Goal: Transaction & Acquisition: Purchase product/service

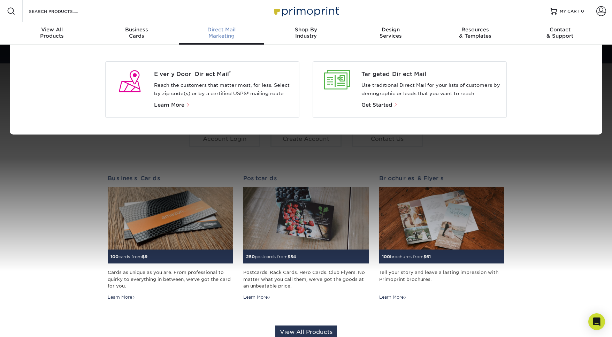
click at [230, 31] on span "Direct Mail" at bounding box center [221, 29] width 85 height 6
click at [250, 91] on p "Reach the customers that matter most, for less. Select by zip code(s) or by a c…" at bounding box center [224, 89] width 140 height 17
click at [183, 103] on span "Learn More" at bounding box center [169, 105] width 30 height 6
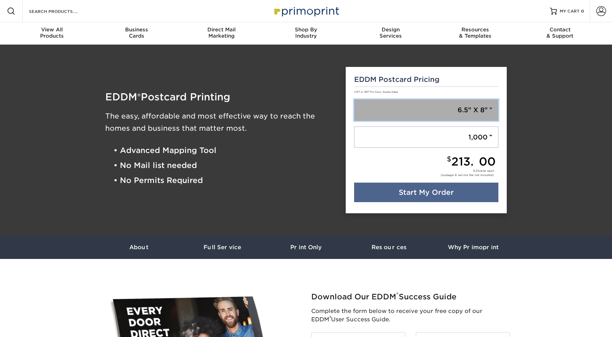
click at [473, 118] on link "6.5" X 8"" at bounding box center [426, 110] width 145 height 22
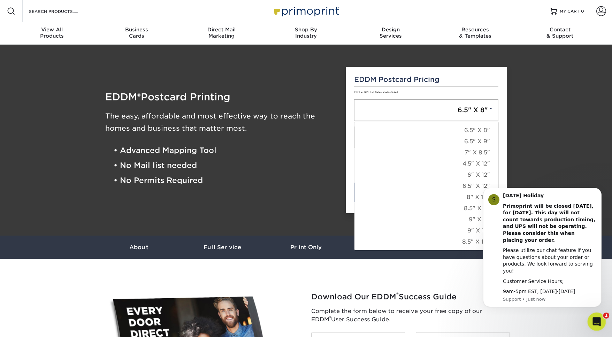
click html
click at [599, 192] on icon "Dismiss notification" at bounding box center [600, 190] width 4 height 4
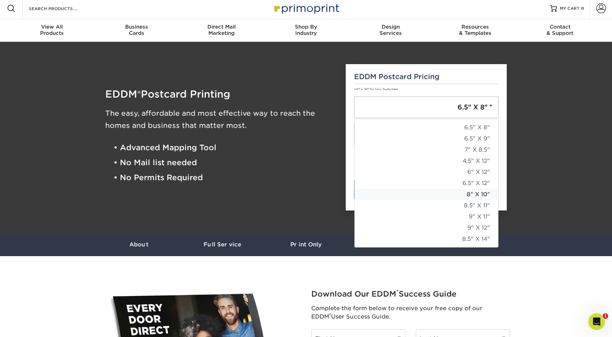
scroll to position [2, 0]
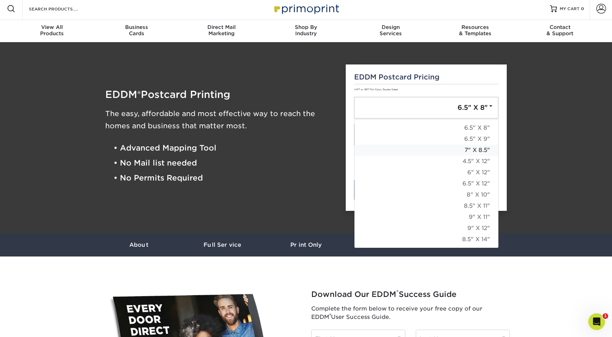
click at [482, 149] on link "7" X 8.5"" at bounding box center [426, 150] width 144 height 11
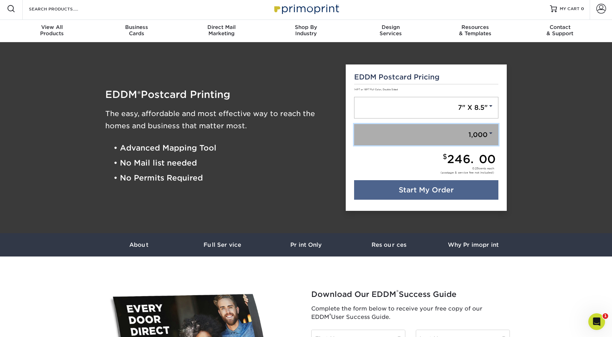
click at [491, 136] on span at bounding box center [491, 133] width 6 height 6
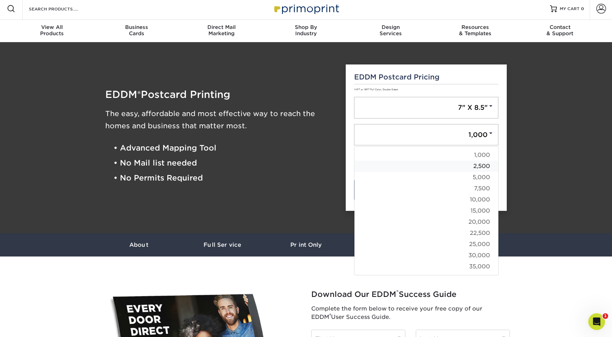
click at [479, 165] on link "2,500" at bounding box center [426, 166] width 144 height 11
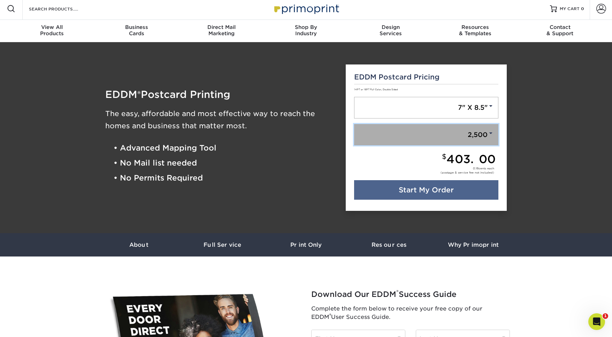
click at [489, 141] on link "2,500" at bounding box center [426, 135] width 145 height 22
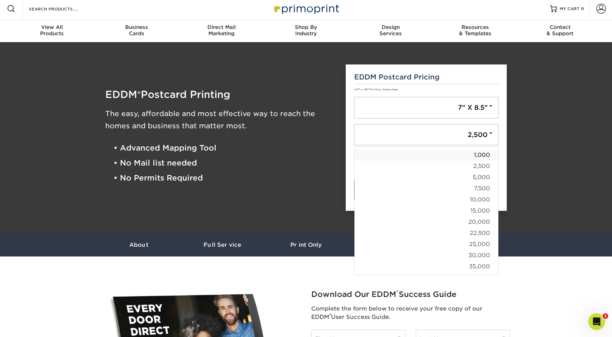
click at [483, 155] on link "1,000" at bounding box center [426, 155] width 144 height 11
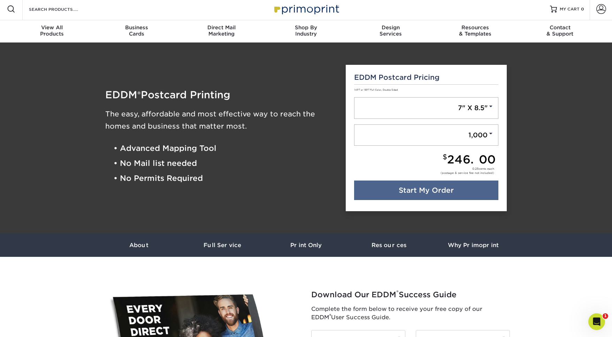
scroll to position [1, 0]
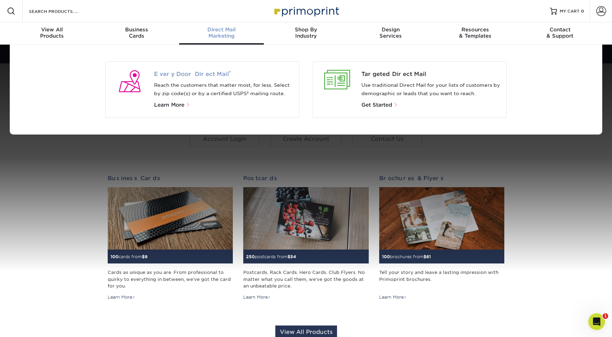
click at [212, 76] on span "Every Door Direct Mail ®" at bounding box center [224, 74] width 140 height 8
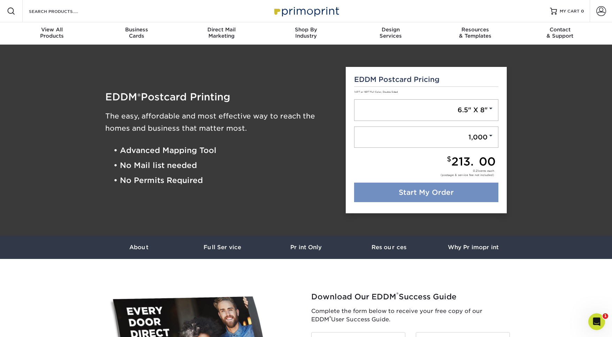
click at [440, 191] on link "Start My Order" at bounding box center [426, 193] width 145 height 20
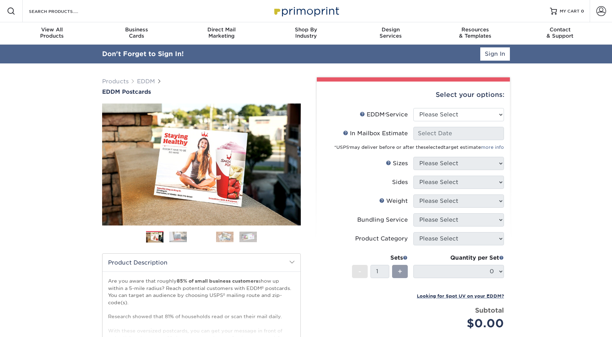
click at [464, 89] on div "Select your options:" at bounding box center [413, 95] width 182 height 26
click at [453, 117] on select "Please Select Full Service Print Only" at bounding box center [458, 114] width 91 height 13
select select "full_service"
click at [413, 108] on select "Please Select Full Service Print Only" at bounding box center [458, 114] width 91 height 13
select select "-1"
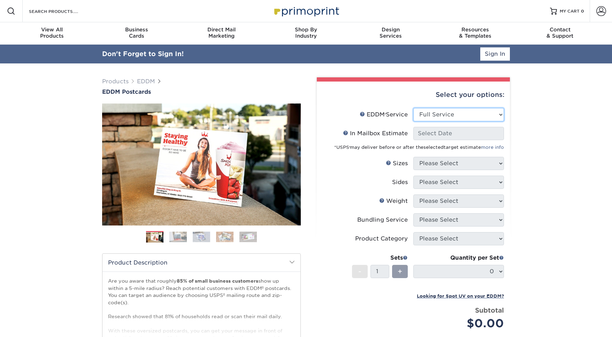
select select "-1"
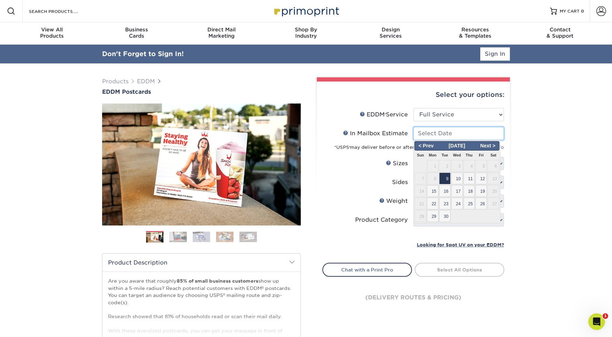
click at [447, 133] on input "In Mailbox Estimate Help In Mailbox Estimate" at bounding box center [458, 133] width 91 height 13
click at [471, 204] on span "25" at bounding box center [470, 204] width 12 height 12
type input "[DATE]"
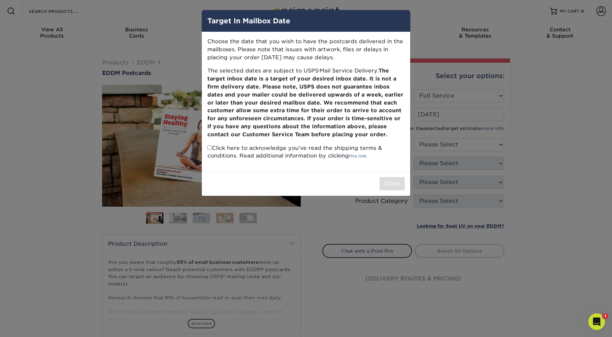
click at [215, 149] on p "Click here to acknowledge you’ve read the shipping terms & conditions. Read add…" at bounding box center [305, 152] width 197 height 16
click at [209, 148] on input "checkbox" at bounding box center [209, 147] width 5 height 5
checkbox input "true"
click at [397, 188] on button "Close" at bounding box center [392, 183] width 25 height 13
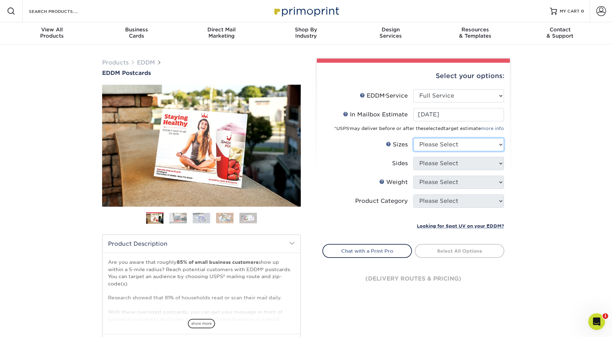
click at [448, 143] on select "Please Select 4.5" x 12" 6" x 12" 6.5" x 8" 6.5" x 9" 6.5" x 12" 7" x 8.5" 8" x…" at bounding box center [458, 144] width 91 height 13
select select "6.50x8.00"
click at [413, 138] on select "Please Select 4.5" x 12" 6" x 12" 6.5" x 8" 6.5" x 9" 6.5" x 12" 7" x 8.5" 8" x…" at bounding box center [458, 144] width 91 height 13
click at [455, 164] on select "Please Select Print Both Sides Print Front Only" at bounding box center [458, 163] width 91 height 13
select select "13abbda7-1d64-4f25-8bb2-c179b224825d"
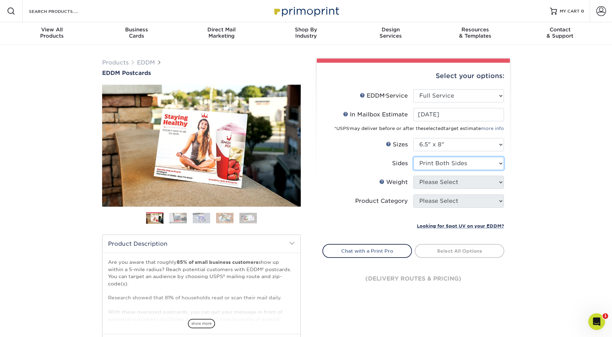
click at [413, 157] on select "Please Select Print Both Sides Print Front Only" at bounding box center [458, 163] width 91 height 13
click at [449, 181] on select "Please Select 16PT 14PT" at bounding box center [458, 182] width 91 height 13
click at [413, 176] on select "Please Select 16PT 14PT" at bounding box center [458, 182] width 91 height 13
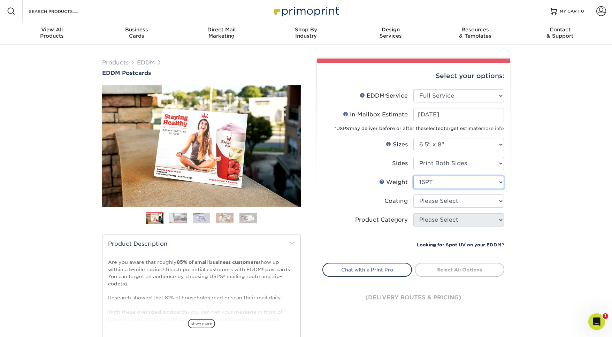
click at [442, 186] on select "Please Select 16PT 14PT" at bounding box center [458, 182] width 91 height 13
select select "14PT"
click at [413, 176] on select "Please Select 16PT 14PT" at bounding box center [458, 182] width 91 height 13
click at [435, 203] on select at bounding box center [458, 200] width 91 height 13
select select "121bb7b5-3b4d-429f-bd8d-bbf80e953313"
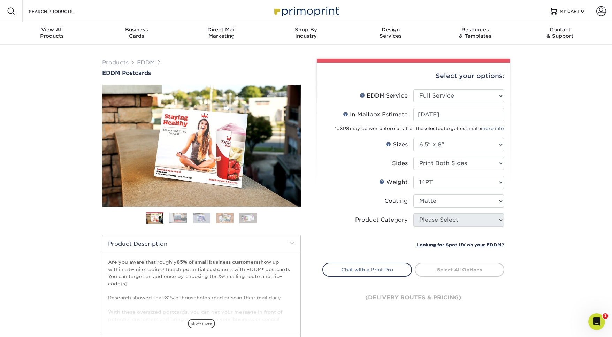
click at [413, 194] on select at bounding box center [458, 200] width 91 height 13
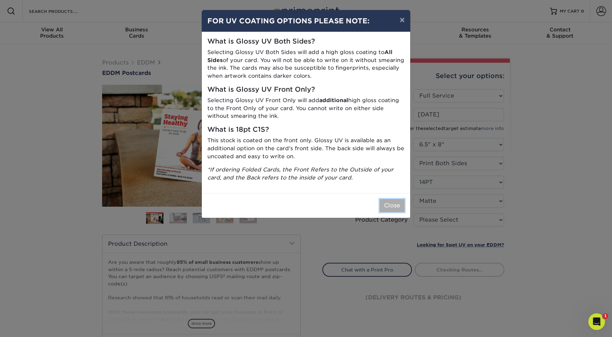
click at [390, 206] on button "Close" at bounding box center [392, 205] width 25 height 13
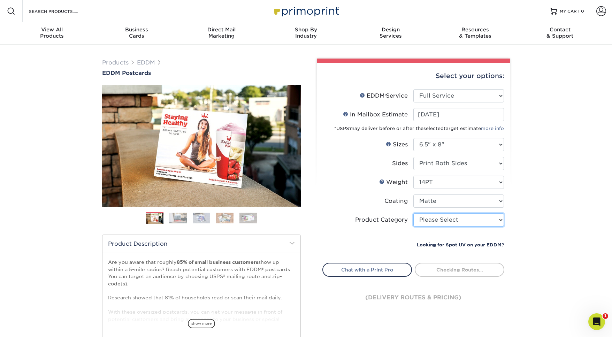
click at [437, 214] on select "Please Select Postcards" at bounding box center [458, 219] width 91 height 13
select select "9b7272e0-d6c8-4c3c-8e97-d3a1bcdab858"
click at [413, 213] on select "Please Select Postcards" at bounding box center [458, 219] width 91 height 13
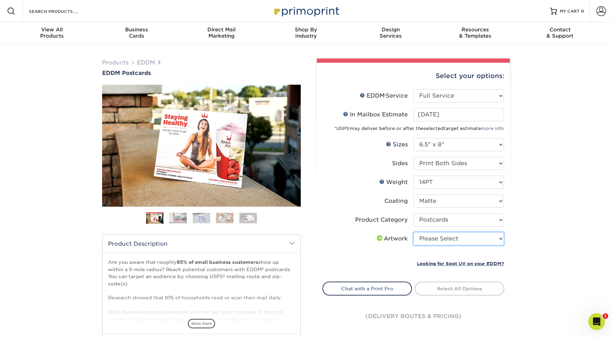
click at [447, 244] on select "Please Select I will upload files I need a design - $150" at bounding box center [458, 238] width 91 height 13
select select "upload"
click at [413, 232] on select "Please Select I will upload files I need a design - $150" at bounding box center [458, 238] width 91 height 13
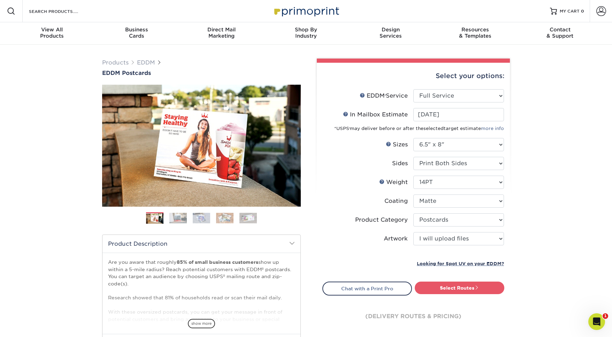
click at [432, 294] on div "Select Routes" at bounding box center [461, 289] width 96 height 14
click at [433, 290] on link "Select Routes" at bounding box center [460, 288] width 90 height 13
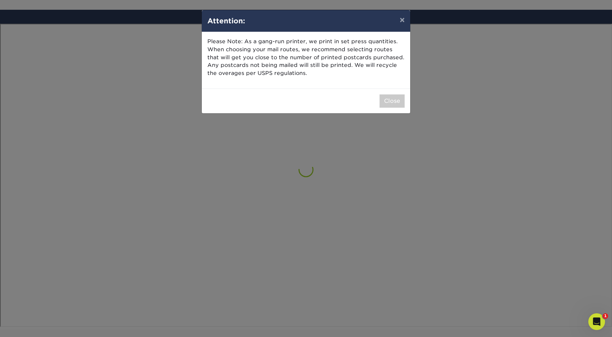
scroll to position [406, 0]
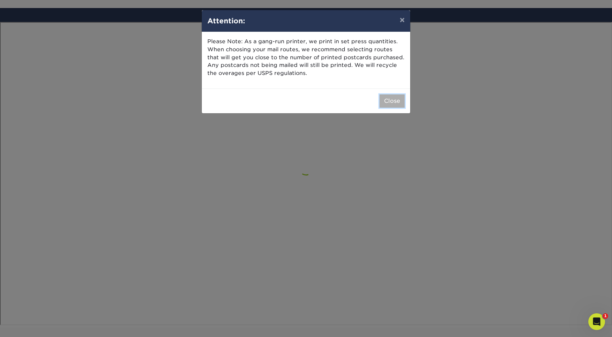
click at [399, 98] on button "Close" at bounding box center [392, 100] width 25 height 13
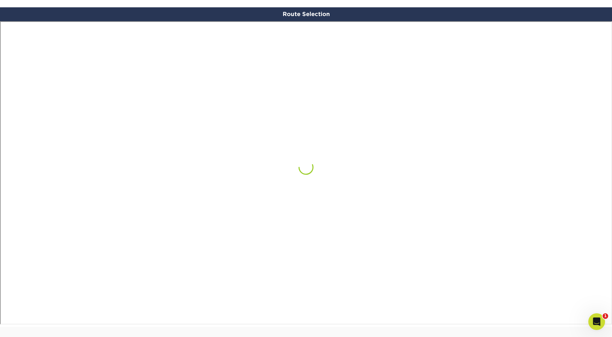
scroll to position [407, 0]
